Goal: Information Seeking & Learning: Learn about a topic

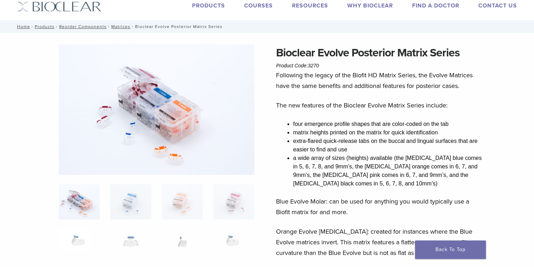
scroll to position [34, 0]
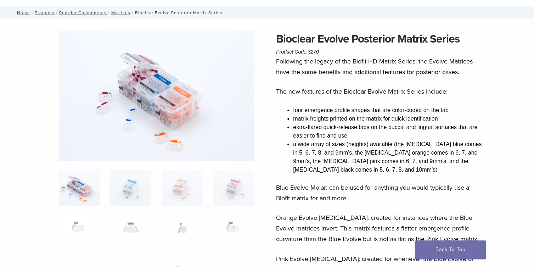
click at [152, 112] on img at bounding box center [156, 95] width 195 height 130
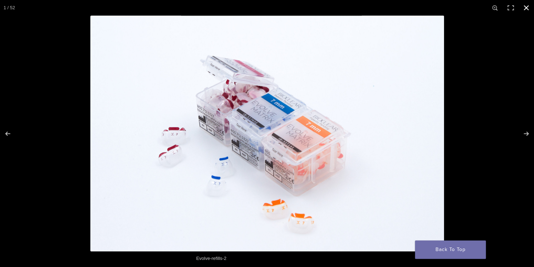
click at [524, 10] on button "Close (Esc)" at bounding box center [526, 8] width 16 height 16
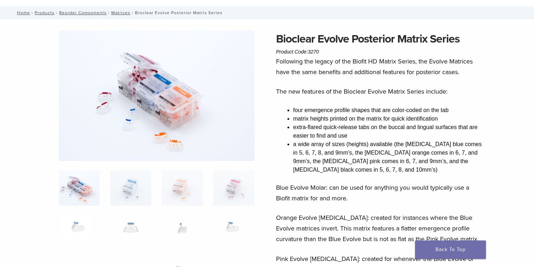
click at [159, 76] on img at bounding box center [156, 95] width 195 height 130
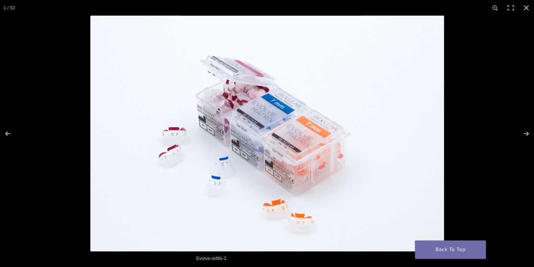
click at [158, 93] on img at bounding box center [266, 133] width 353 height 235
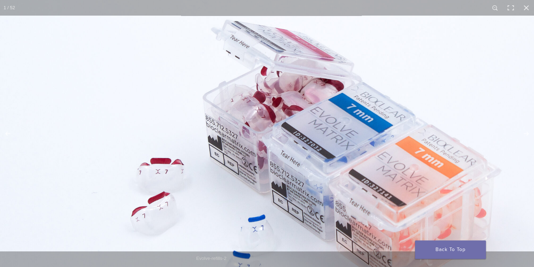
click at [435, 79] on img at bounding box center [340, 169] width 680 height 453
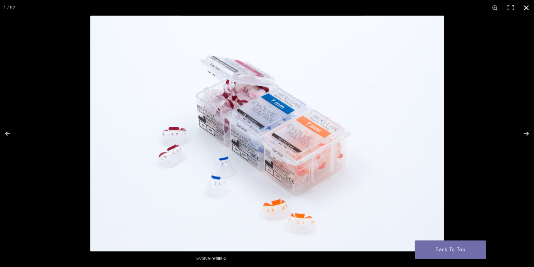
click at [523, 8] on button "Close (Esc)" at bounding box center [526, 8] width 16 height 16
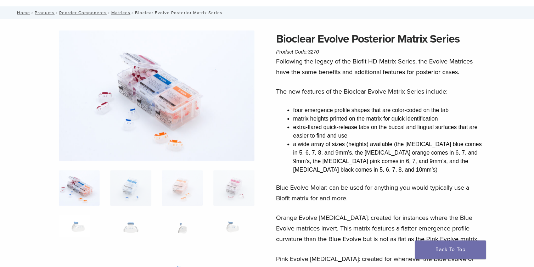
scroll to position [0, 0]
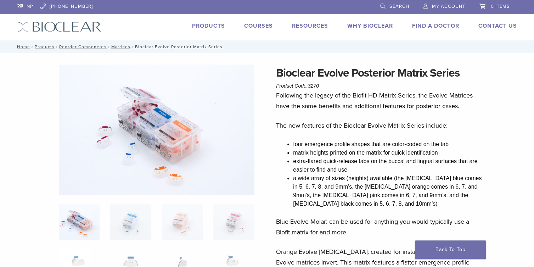
drag, startPoint x: 271, startPoint y: 148, endPoint x: 203, endPoint y: 148, distance: 67.3
click at [195, 161] on img at bounding box center [156, 129] width 195 height 130
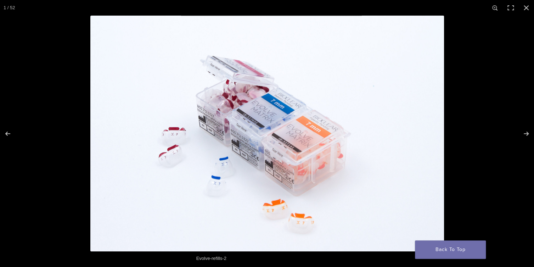
click at [201, 122] on img at bounding box center [266, 133] width 353 height 235
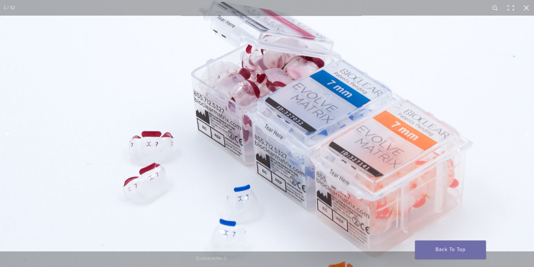
click at [201, 122] on img at bounding box center [321, 143] width 642 height 428
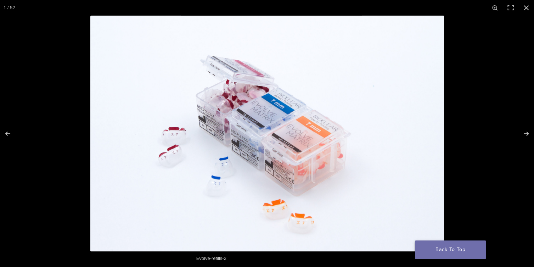
click at [436, 243] on link "Back To Top" at bounding box center [450, 249] width 71 height 18
click at [524, 8] on button "Close (Esc)" at bounding box center [526, 8] width 16 height 16
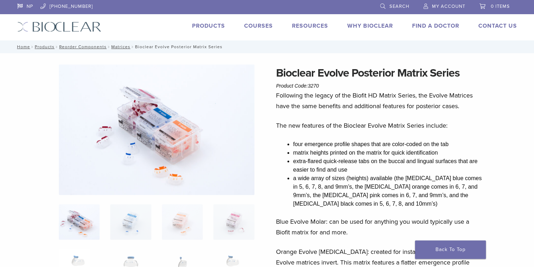
click at [217, 131] on img at bounding box center [156, 129] width 195 height 130
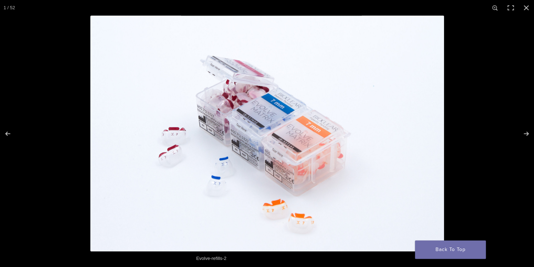
click at [217, 131] on img at bounding box center [266, 133] width 353 height 235
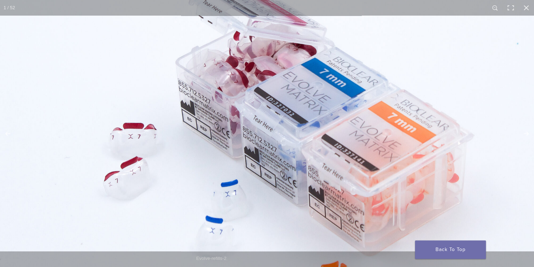
click at [217, 131] on img at bounding box center [313, 134] width 680 height 453
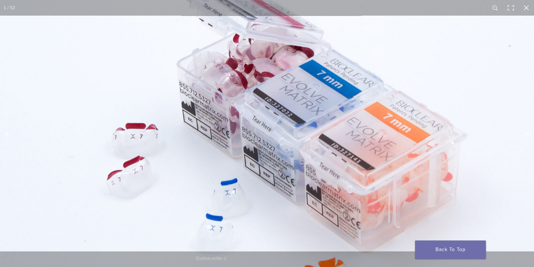
click at [217, 131] on img at bounding box center [310, 134] width 662 height 441
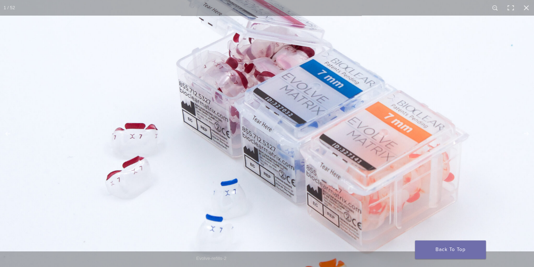
click at [217, 131] on img at bounding box center [310, 135] width 667 height 444
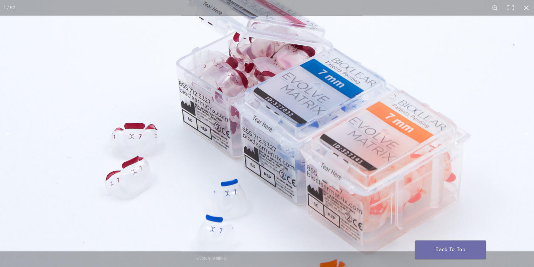
click at [217, 131] on img at bounding box center [311, 135] width 671 height 448
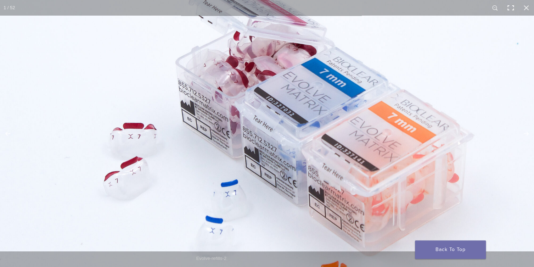
click at [504, 11] on button "Toggle fullscreen" at bounding box center [510, 8] width 16 height 16
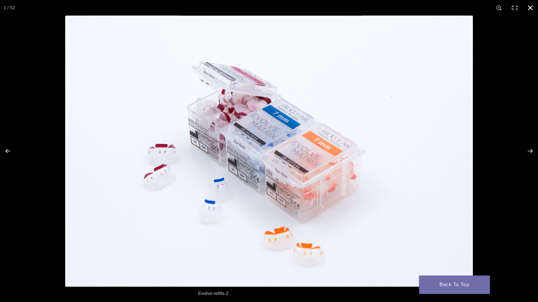
click at [529, 7] on button "Close (Esc)" at bounding box center [530, 8] width 16 height 16
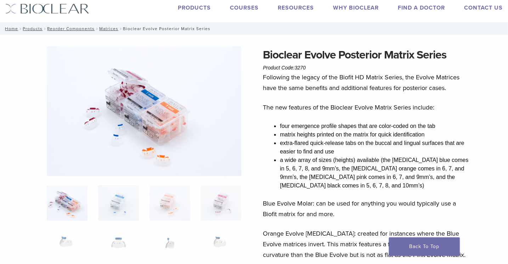
scroll to position [68, 0]
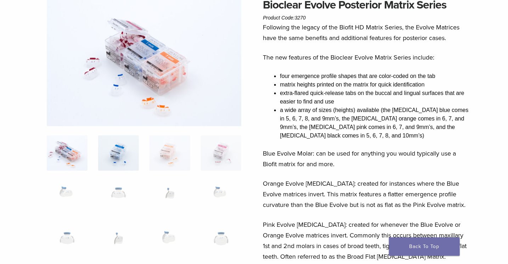
click at [121, 157] on img at bounding box center [118, 152] width 41 height 35
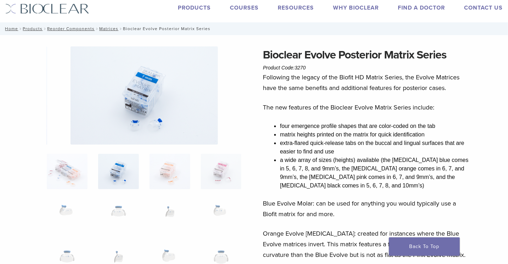
scroll to position [0, 0]
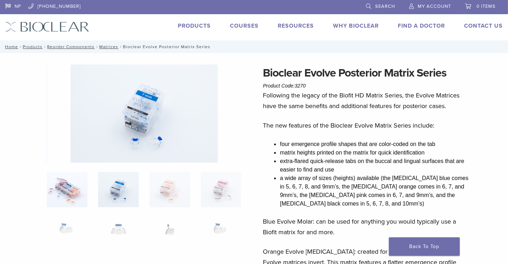
click at [75, 188] on img at bounding box center [67, 189] width 41 height 35
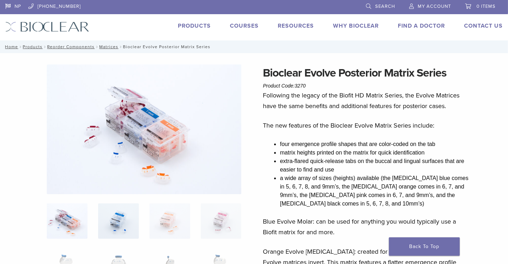
click at [115, 217] on img at bounding box center [118, 220] width 41 height 35
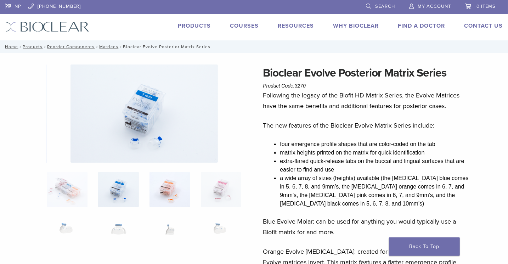
click at [164, 195] on img at bounding box center [169, 189] width 41 height 35
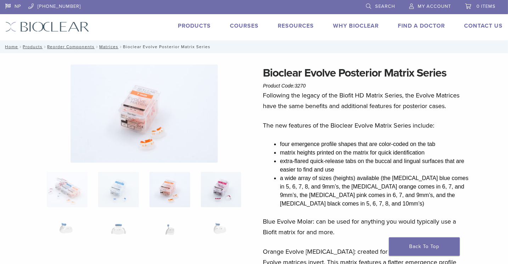
click at [225, 191] on img at bounding box center [221, 189] width 41 height 35
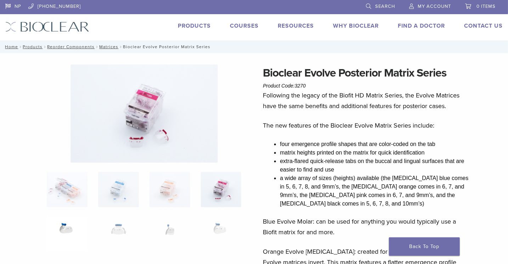
click at [72, 230] on img at bounding box center [67, 233] width 41 height 35
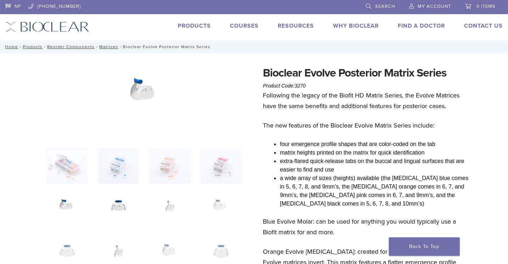
click at [118, 215] on img at bounding box center [118, 210] width 41 height 35
click at [172, 205] on img at bounding box center [169, 210] width 41 height 35
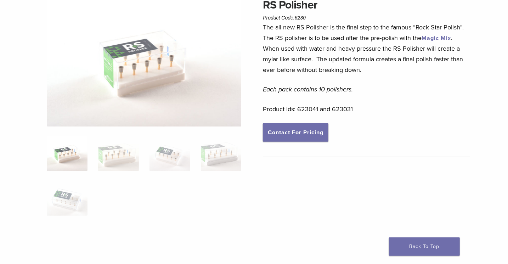
scroll to position [102, 0]
